Goal: Task Accomplishment & Management: Manage account settings

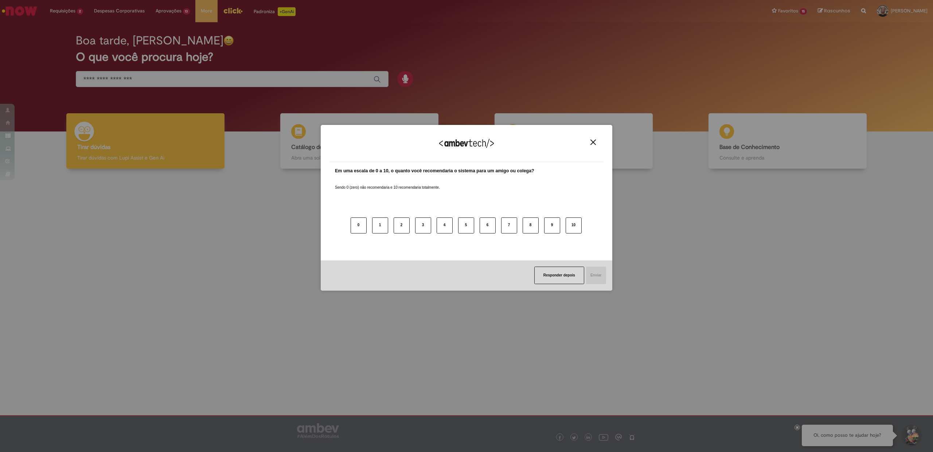
click at [592, 141] on img "Close" at bounding box center [592, 142] width 5 height 5
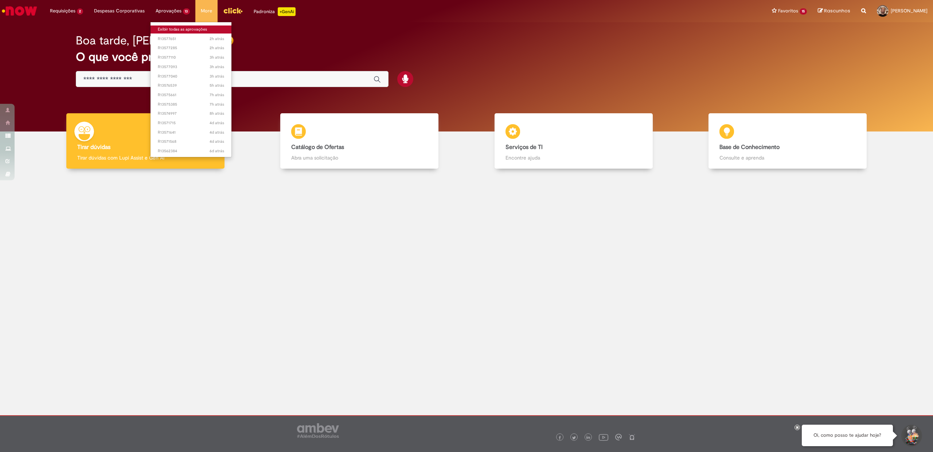
click at [170, 28] on link "Exibir todas as aprovações" at bounding box center [191, 30] width 81 height 8
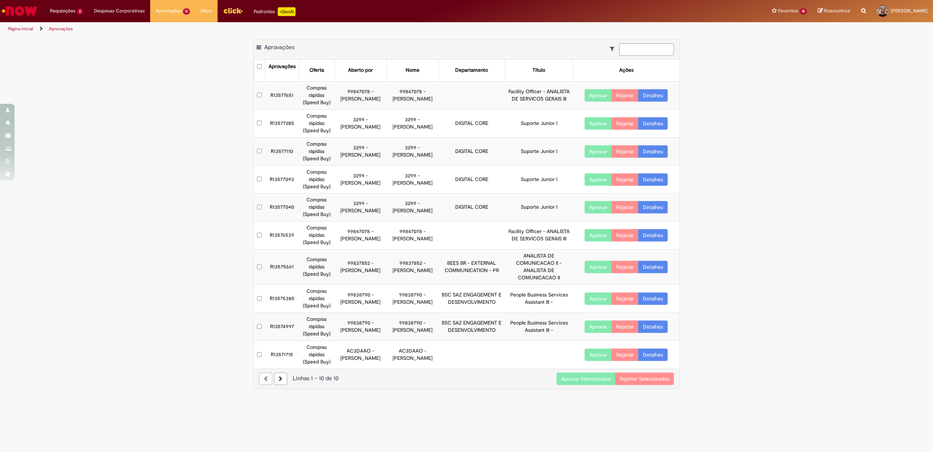
click at [260, 210] on td at bounding box center [259, 208] width 11 height 28
click at [576, 380] on button "Aprovar Selecionados" at bounding box center [586, 379] width 59 height 12
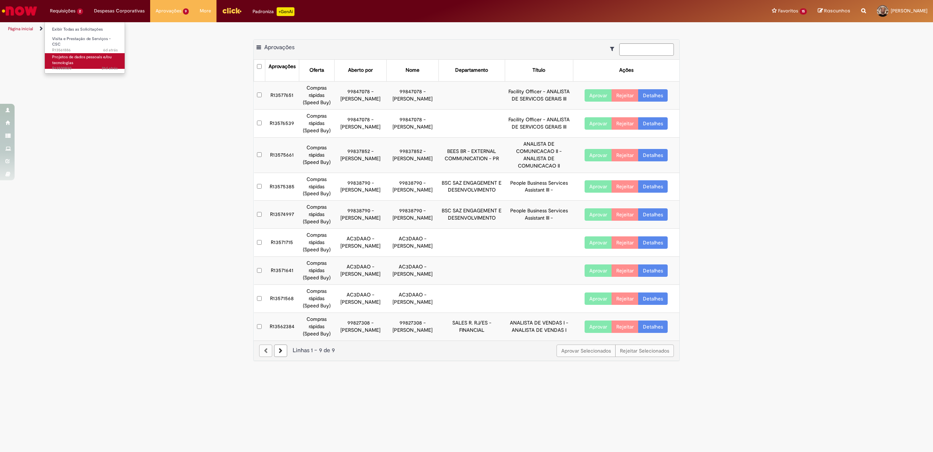
click at [66, 62] on span "Projetos de dados pessoais e/ou tecnologias" at bounding box center [81, 59] width 59 height 11
click at [66, 60] on span "Projetos de dados pessoais e/ou tecnologias" at bounding box center [81, 59] width 59 height 11
